Goal: Task Accomplishment & Management: Manage account settings

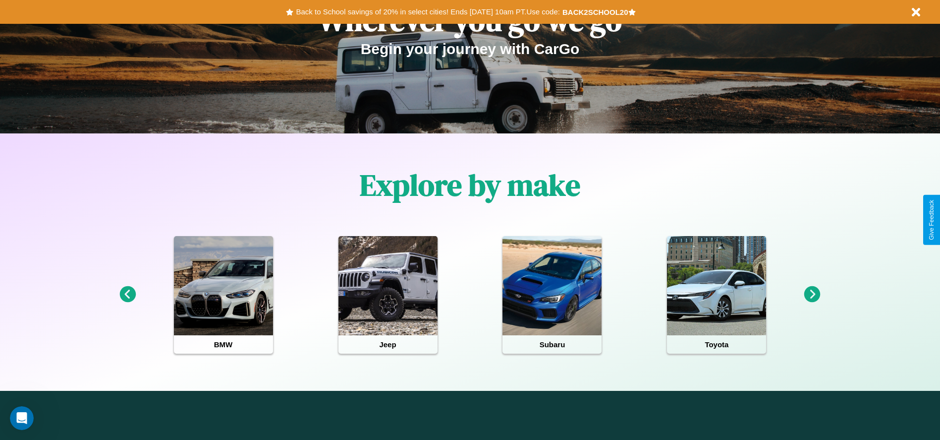
scroll to position [206, 0]
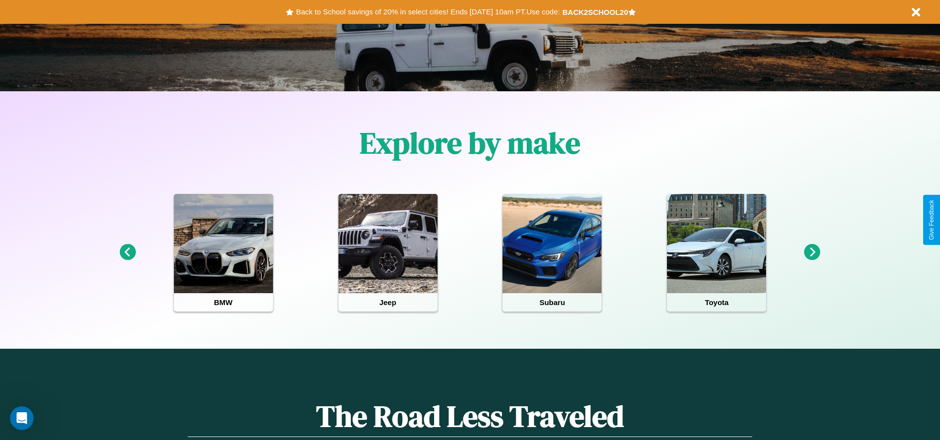
click at [812, 252] on icon at bounding box center [812, 252] width 16 height 16
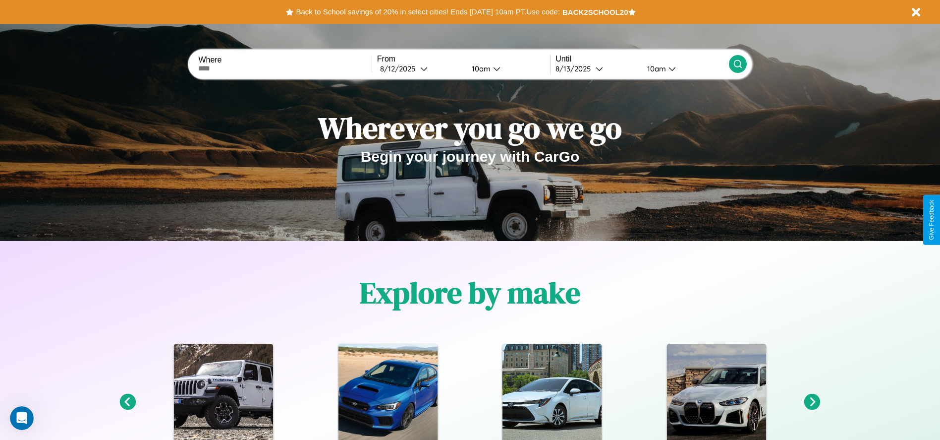
scroll to position [0, 0]
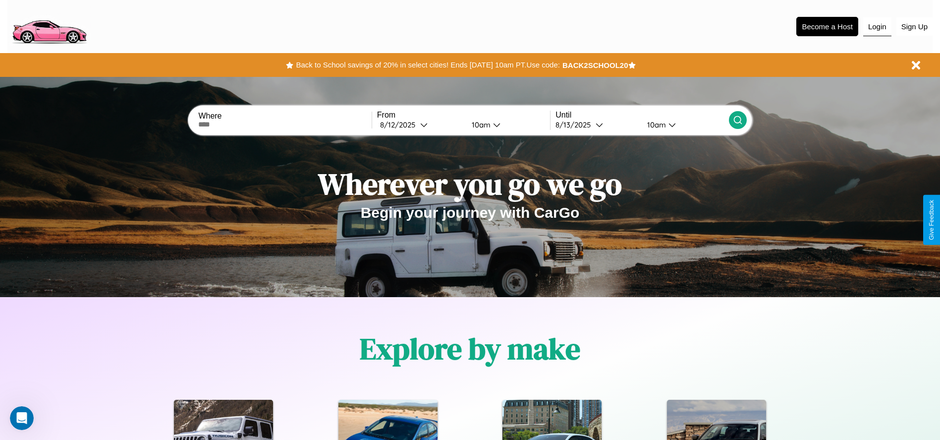
click at [877, 26] on button "Login" at bounding box center [877, 26] width 28 height 19
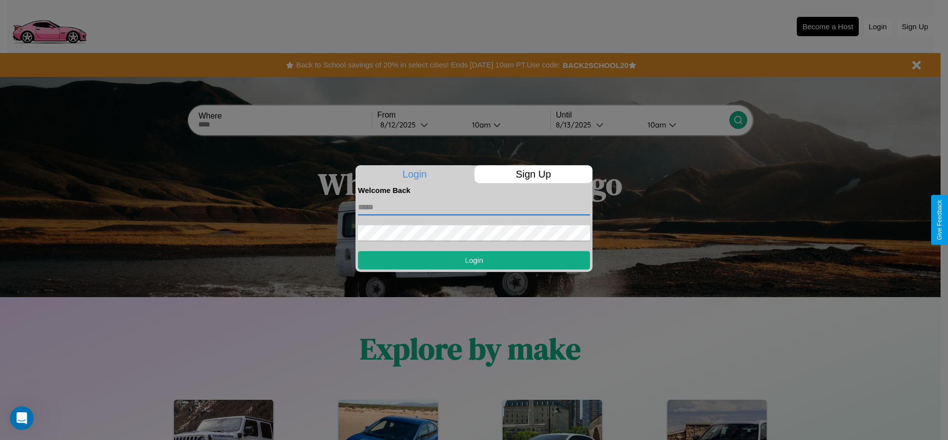
click at [474, 207] on input "text" at bounding box center [474, 207] width 232 height 16
type input "**********"
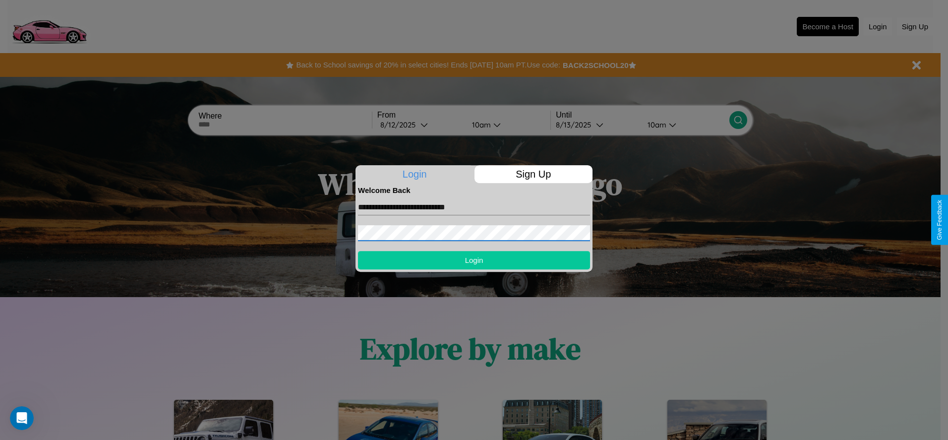
click at [474, 260] on button "Login" at bounding box center [474, 260] width 232 height 18
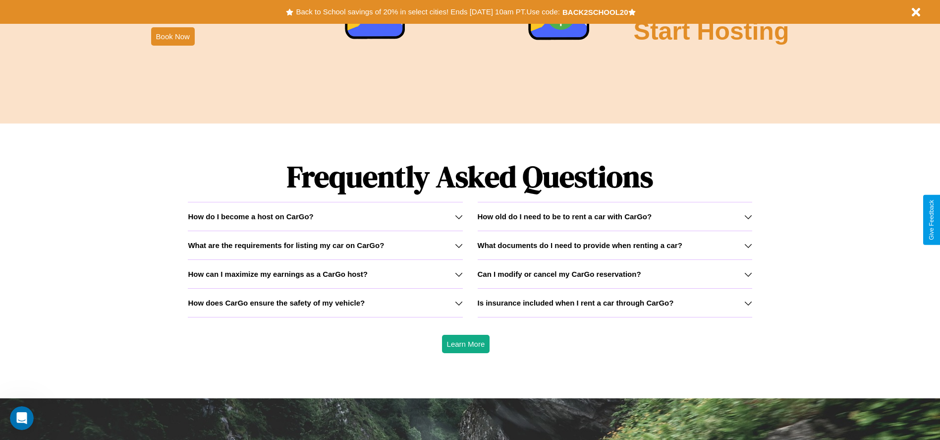
scroll to position [1422, 0]
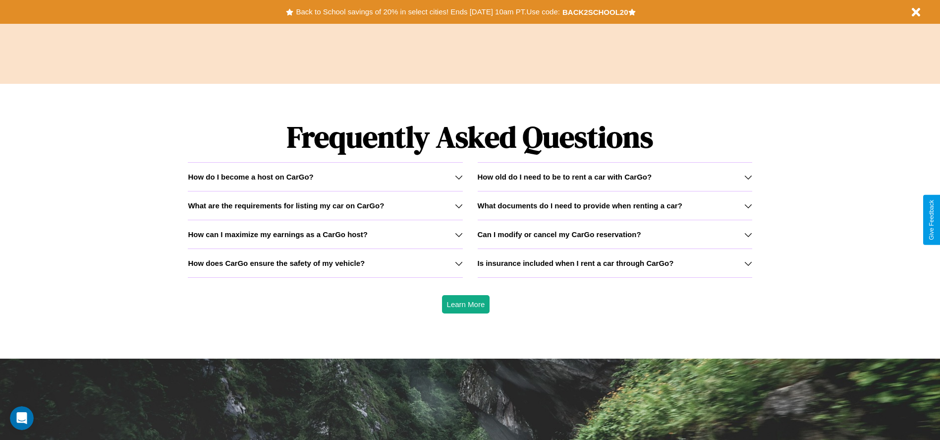
click at [748, 234] on icon at bounding box center [749, 234] width 8 height 8
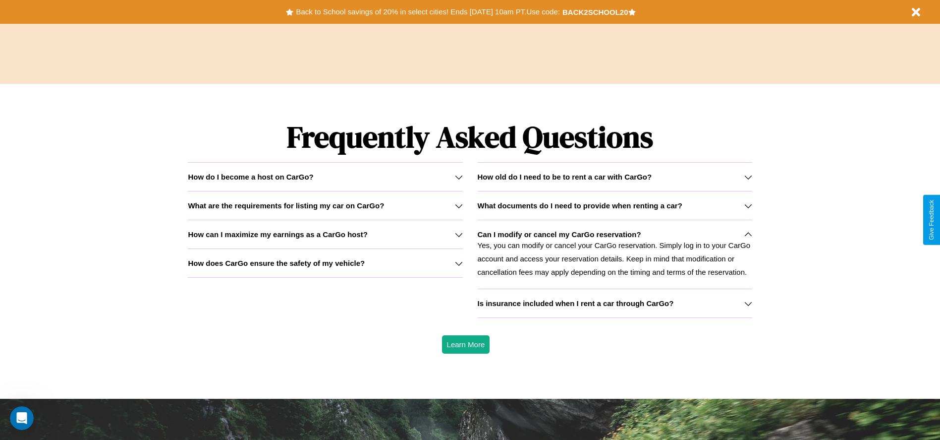
click at [325, 234] on h3 "How can I maximize my earnings as a CarGo host?" at bounding box center [278, 234] width 180 height 8
click at [615, 254] on p "Yes, you can modify or cancel your CarGo reservation. Simply log in to your Car…" at bounding box center [615, 258] width 275 height 40
click at [615, 205] on h3 "What documents do I need to provide when renting a car?" at bounding box center [580, 205] width 205 height 8
click at [748, 205] on icon at bounding box center [749, 206] width 8 height 8
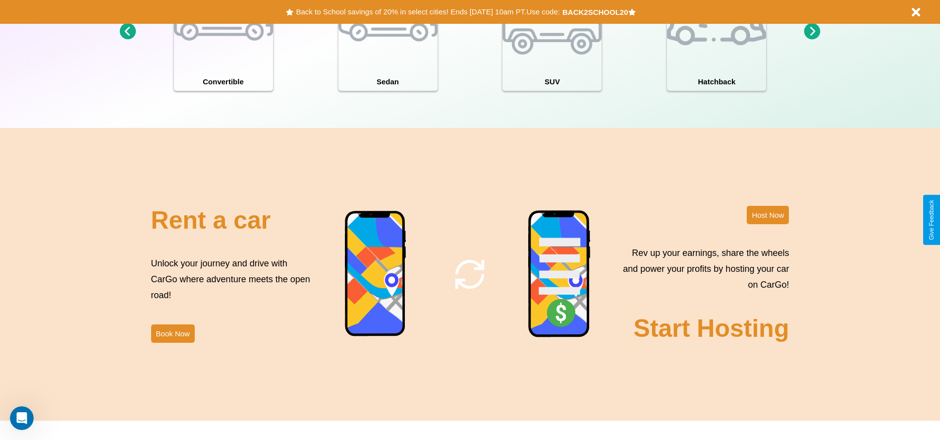
scroll to position [1081, 0]
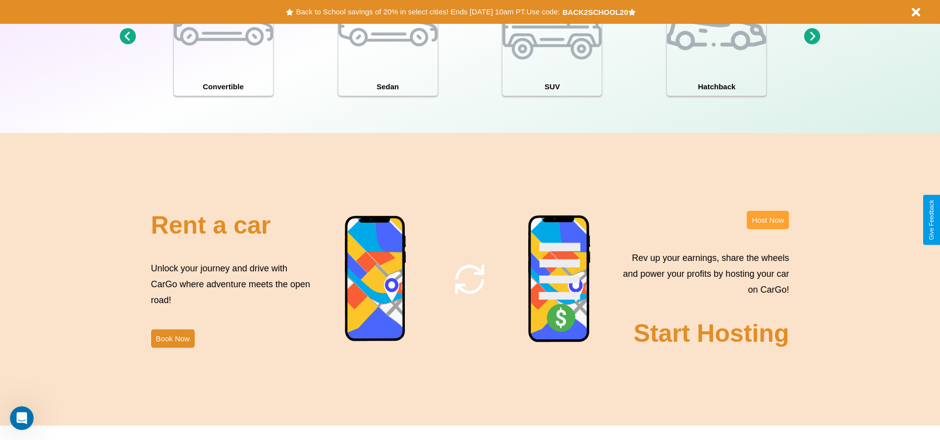
click at [768, 220] on button "Host Now" at bounding box center [768, 220] width 42 height 18
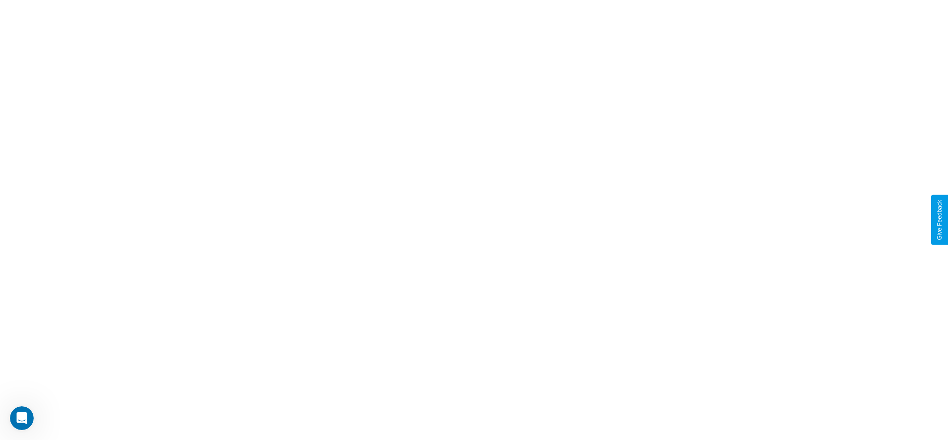
click at [0, 0] on html "CarGo Give Feedback" at bounding box center [474, 0] width 948 height 0
